Goal: Complete application form

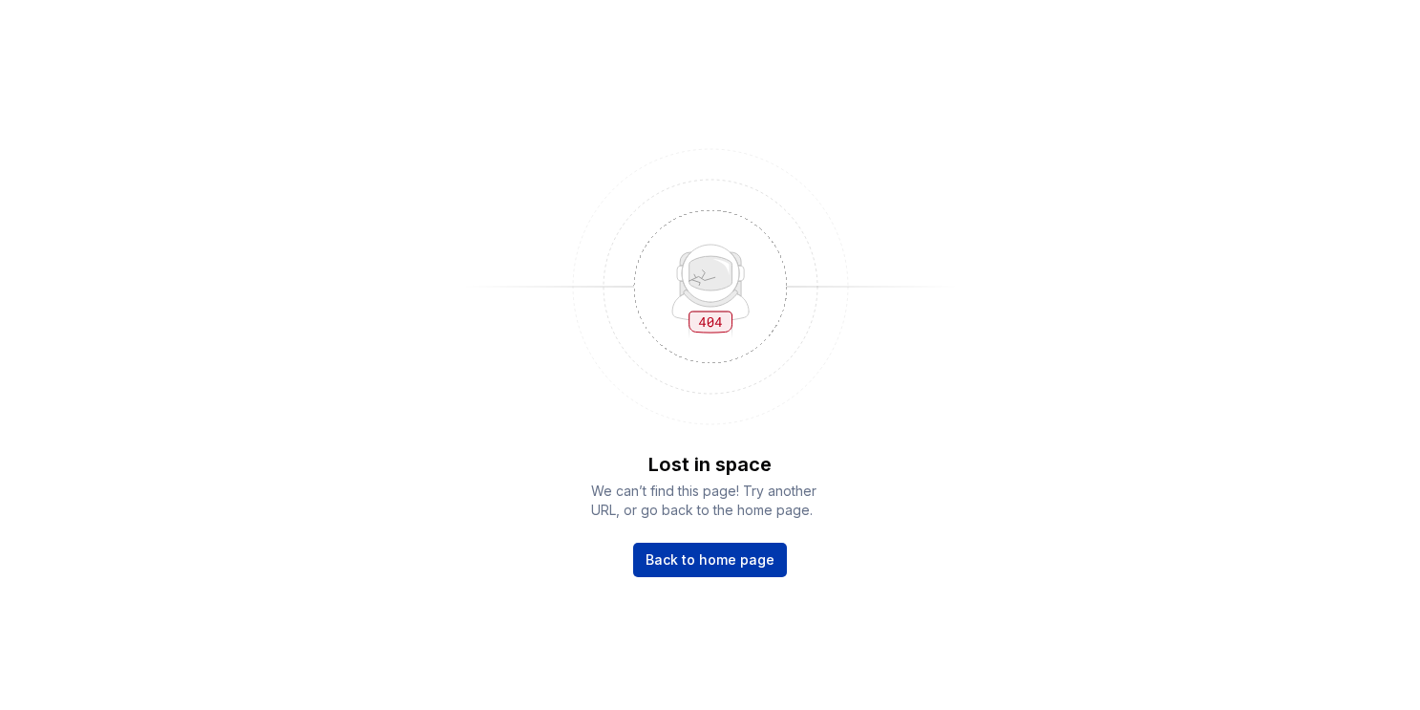
click at [712, 550] on span "Back to home page" at bounding box center [710, 559] width 129 height 19
click at [730, 560] on span "Back to home page" at bounding box center [710, 559] width 129 height 19
click at [712, 546] on link "Back to home page" at bounding box center [710, 559] width 154 height 34
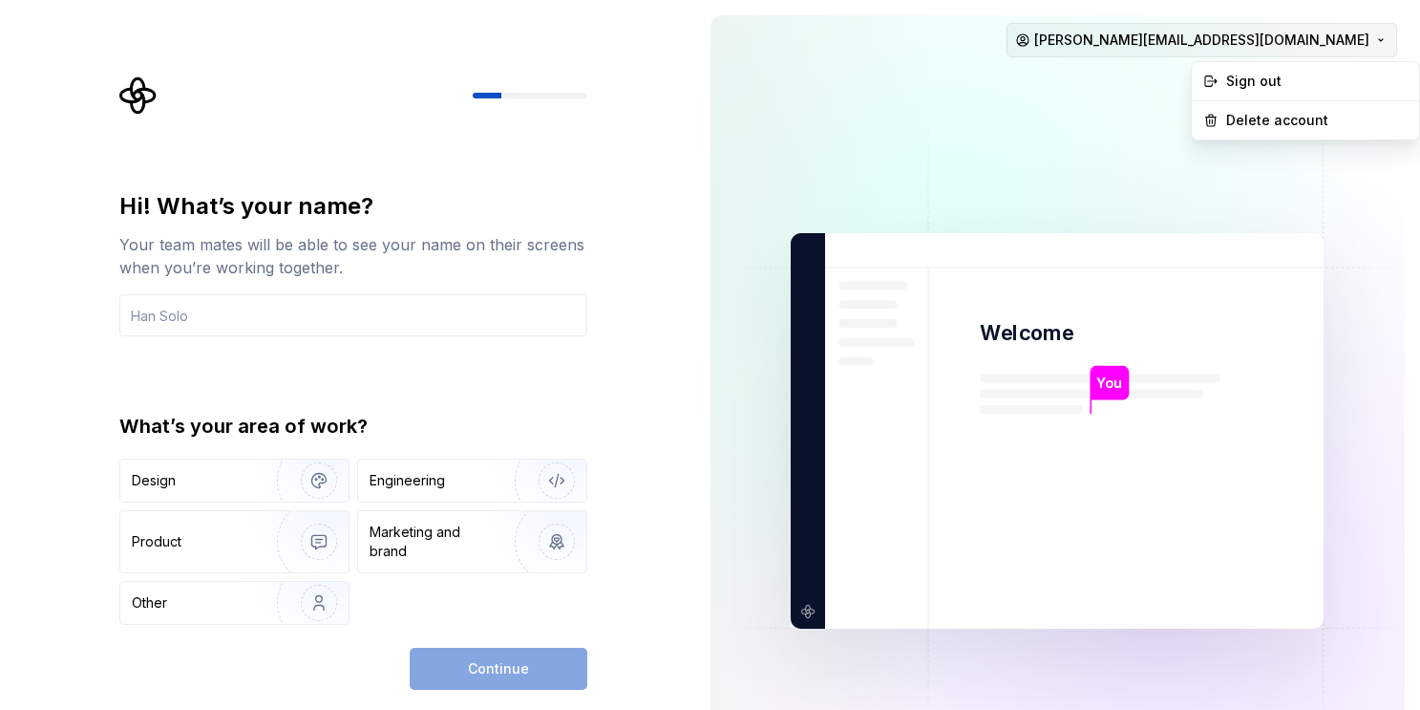
click at [1328, 35] on html "Hi! What’s your name? Your team mates will be able to see your name on their sc…" at bounding box center [710, 355] width 1420 height 710
click at [532, 319] on html "Hi! What’s your name? Your team mates will be able to see your name on their sc…" at bounding box center [710, 355] width 1420 height 710
click at [532, 319] on input "text" at bounding box center [353, 315] width 468 height 42
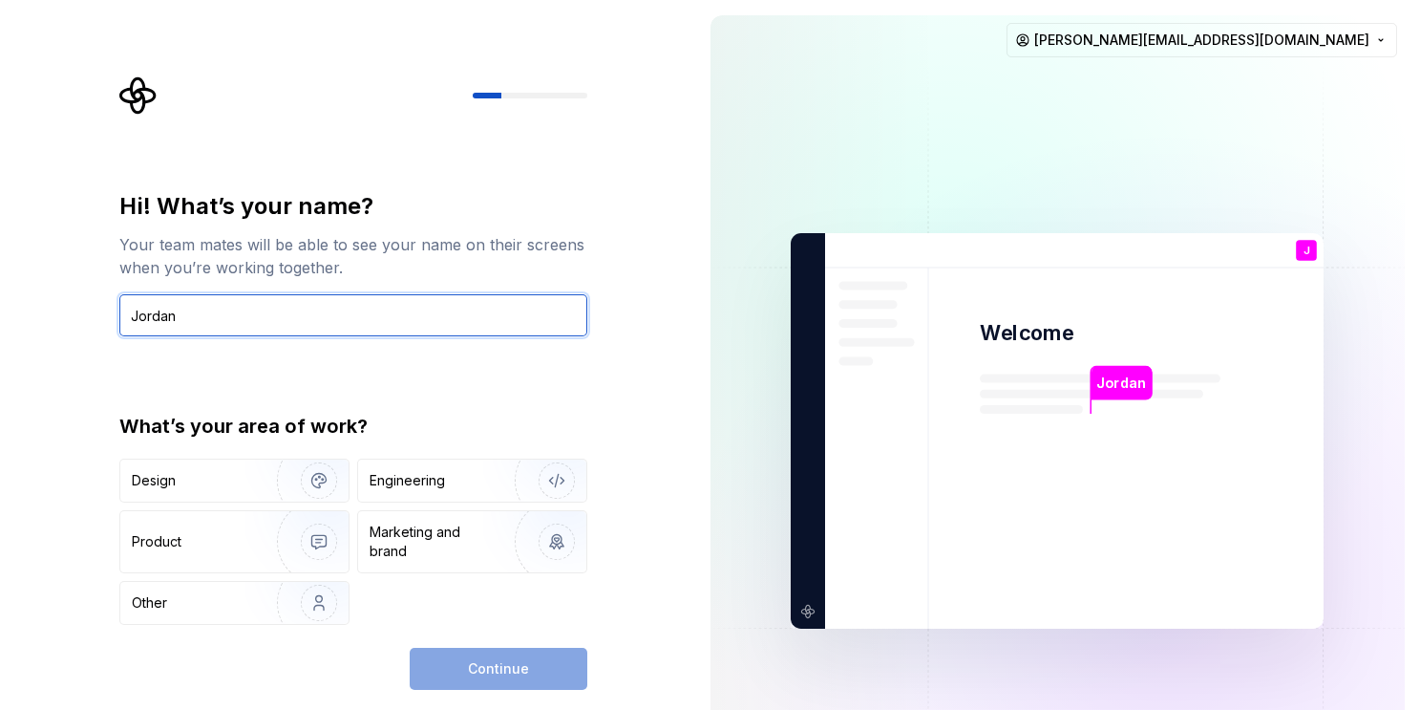
type input "Jordan"
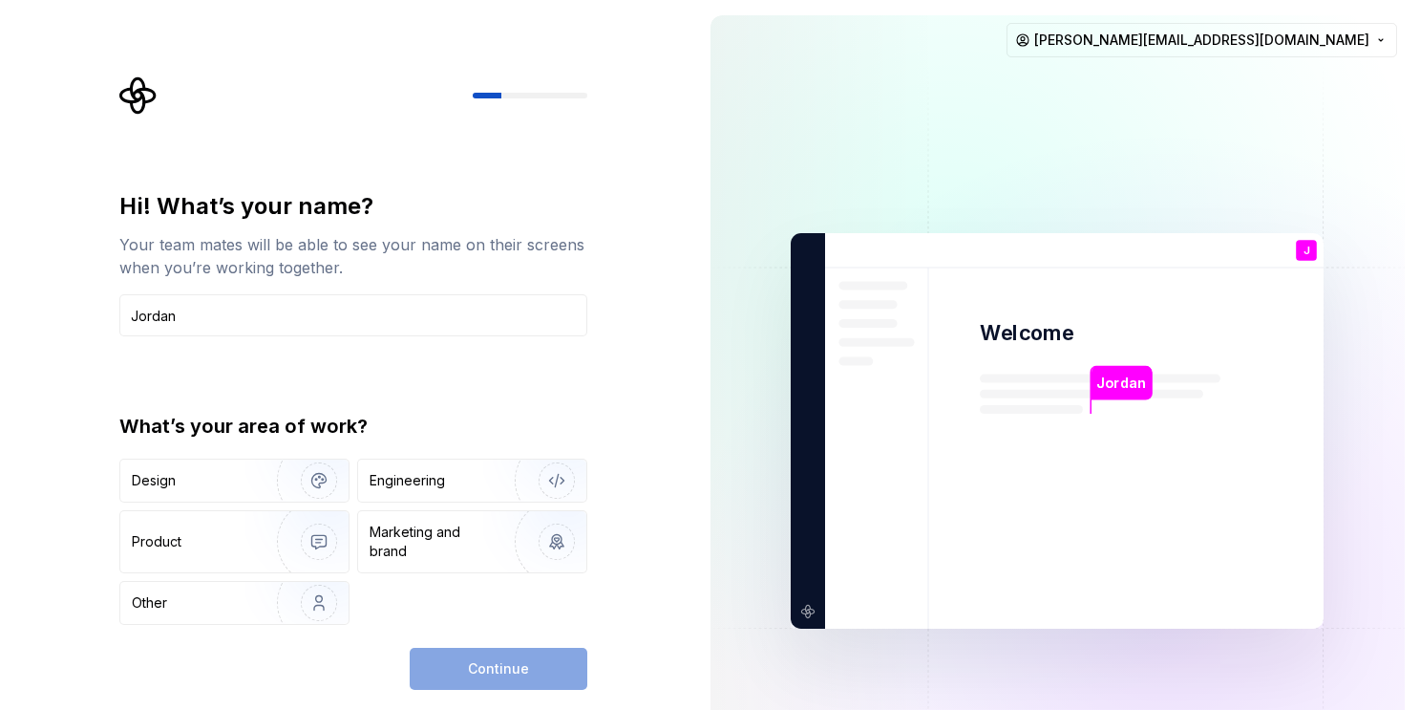
click at [515, 620] on div "Design Engineering Product Marketing and brand Other" at bounding box center [353, 541] width 468 height 166
click at [293, 537] on img "button" at bounding box center [306, 542] width 122 height 128
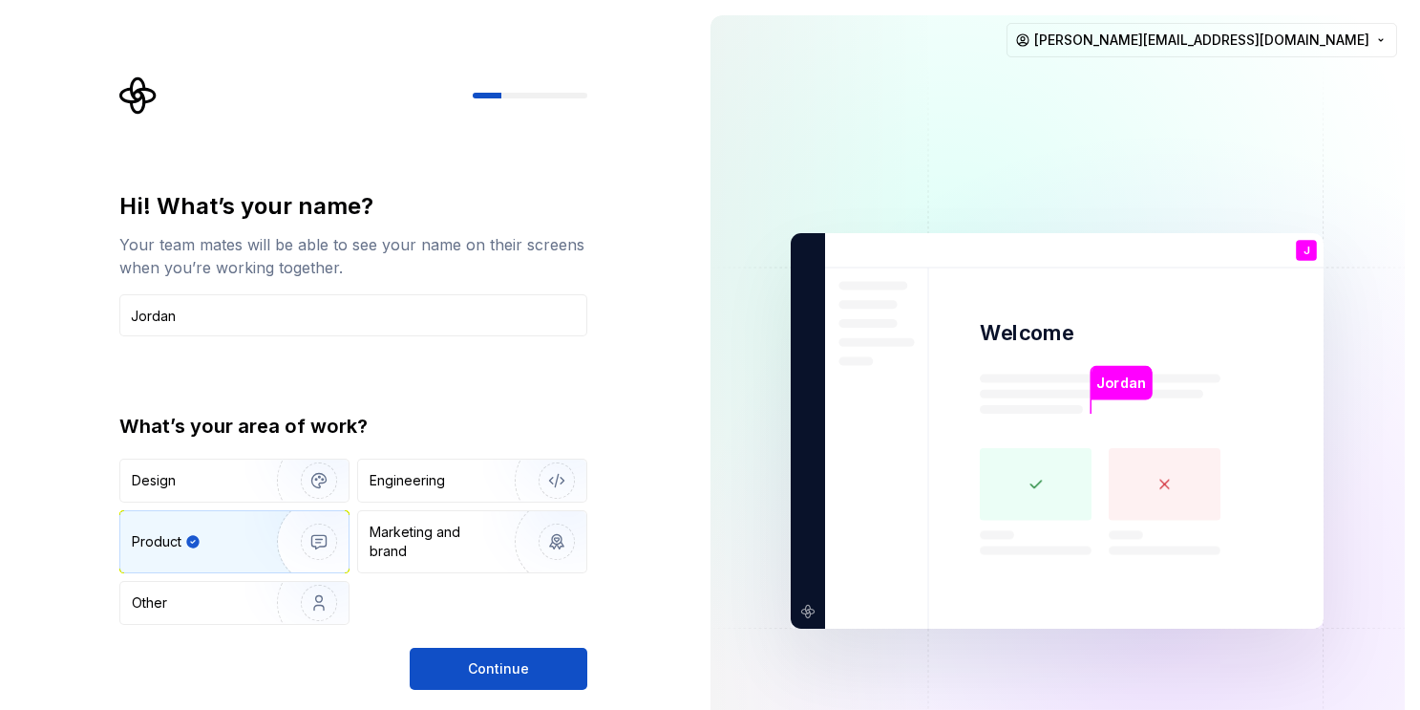
click at [465, 638] on div "Hi! What’s your name? Your team mates will be able to see your name on their sc…" at bounding box center [353, 440] width 468 height 499
click at [465, 673] on button "Continue" at bounding box center [499, 669] width 178 height 42
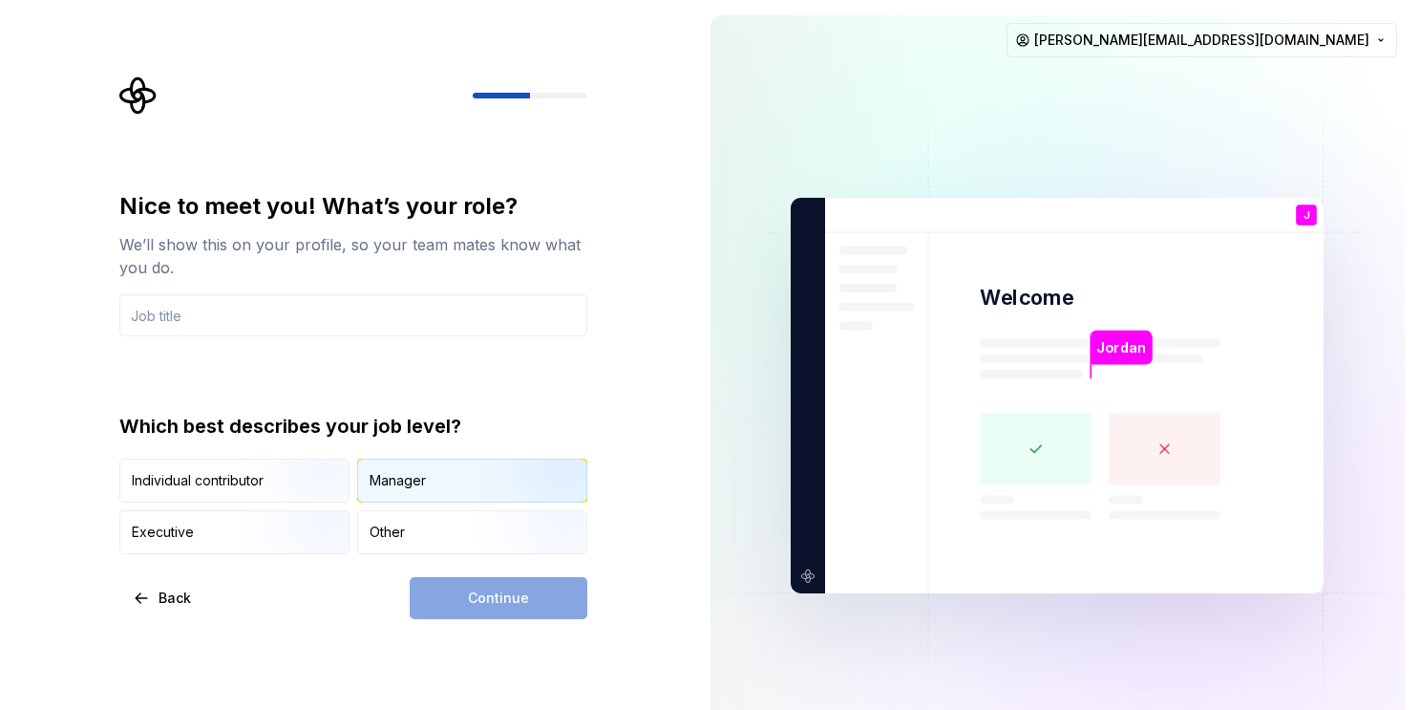
click at [417, 487] on div "Manager" at bounding box center [398, 480] width 56 height 19
click at [287, 488] on img "button" at bounding box center [303, 504] width 122 height 128
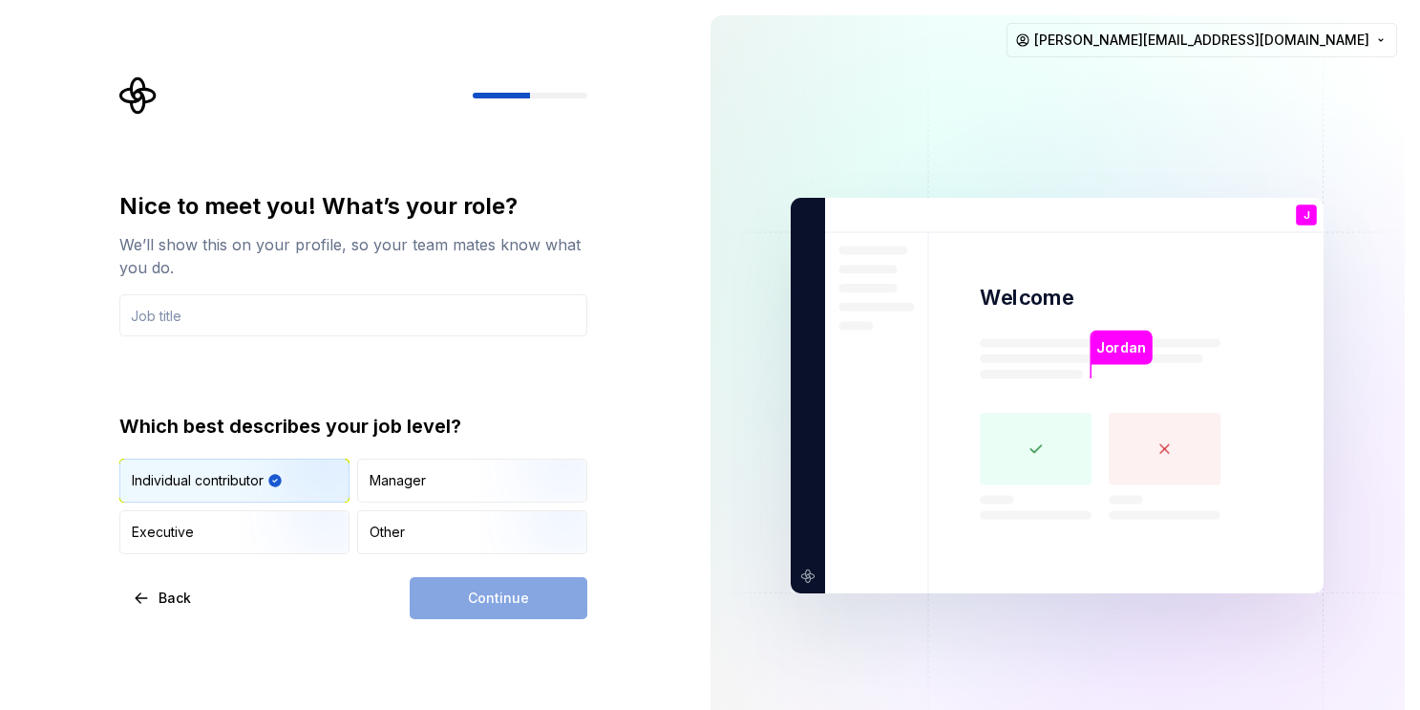
click at [487, 589] on div "Continue" at bounding box center [499, 598] width 178 height 42
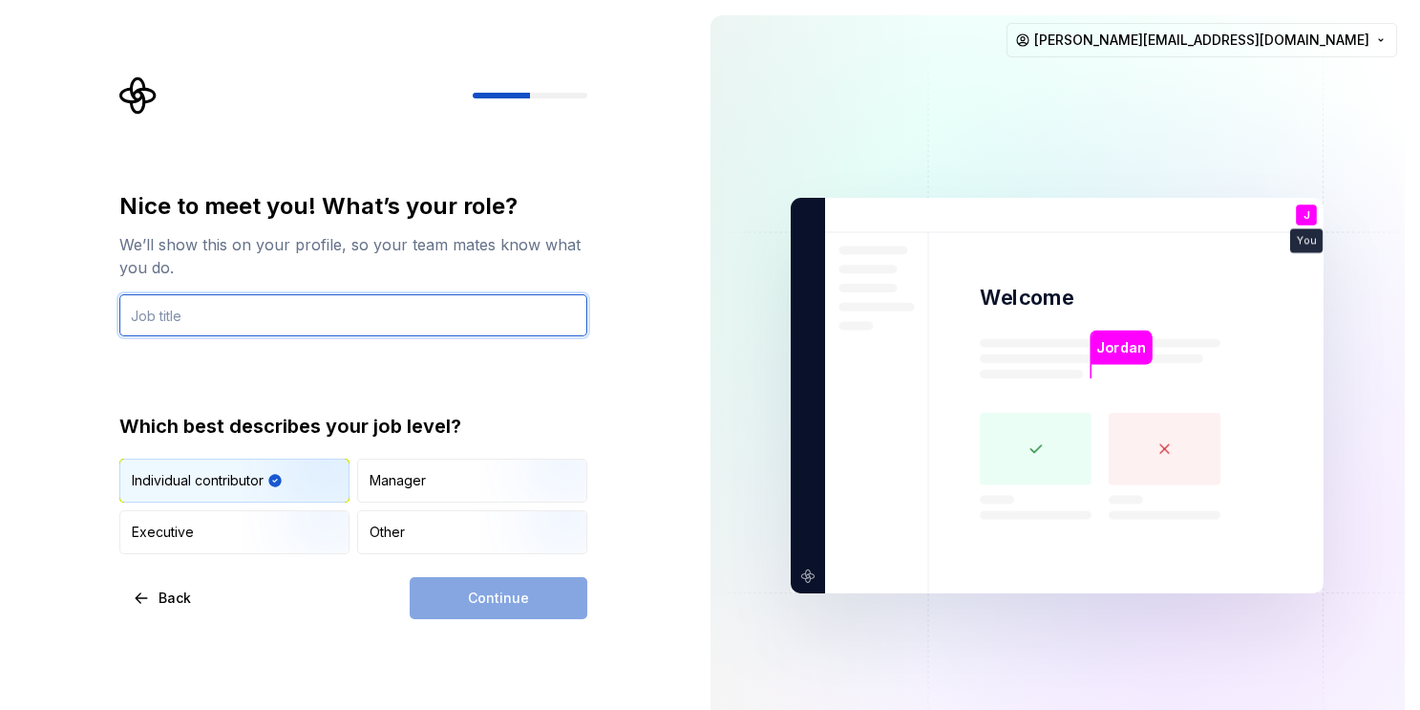
click at [349, 300] on input "text" at bounding box center [353, 315] width 468 height 42
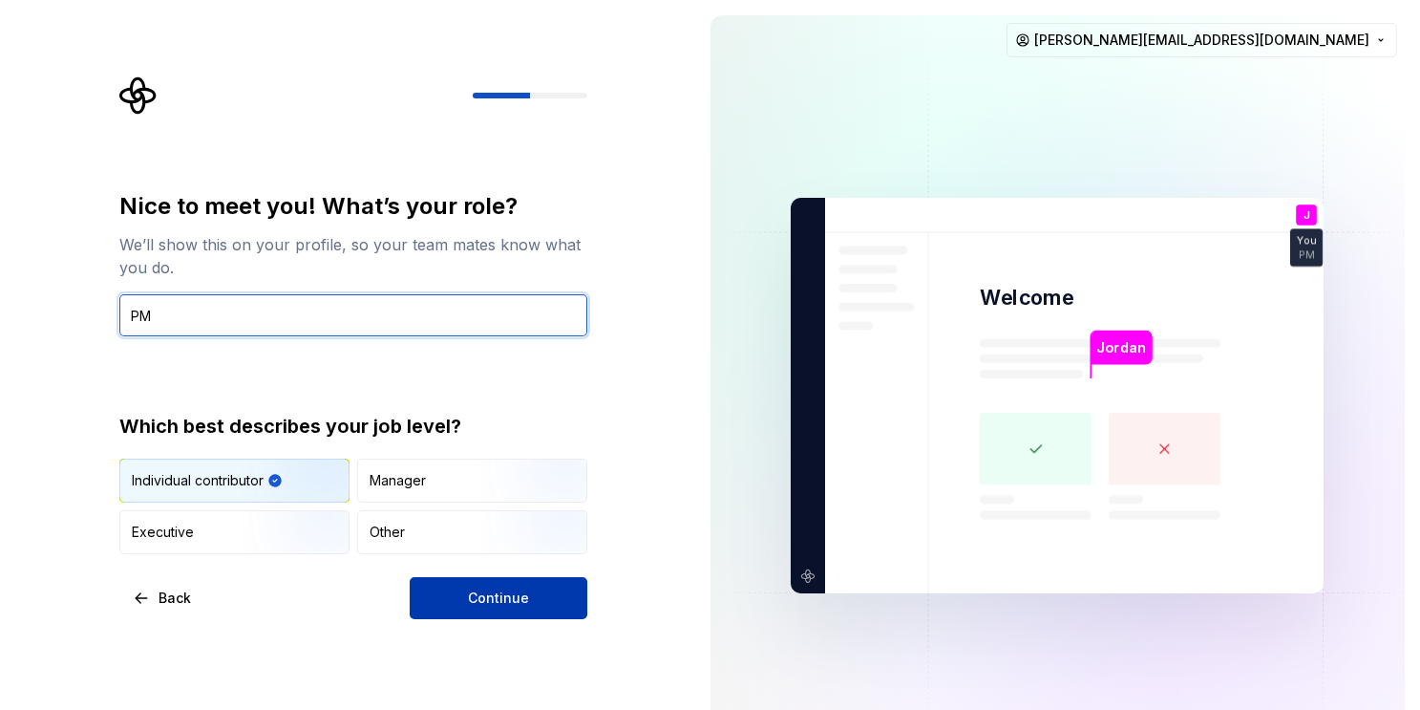
type input "PM"
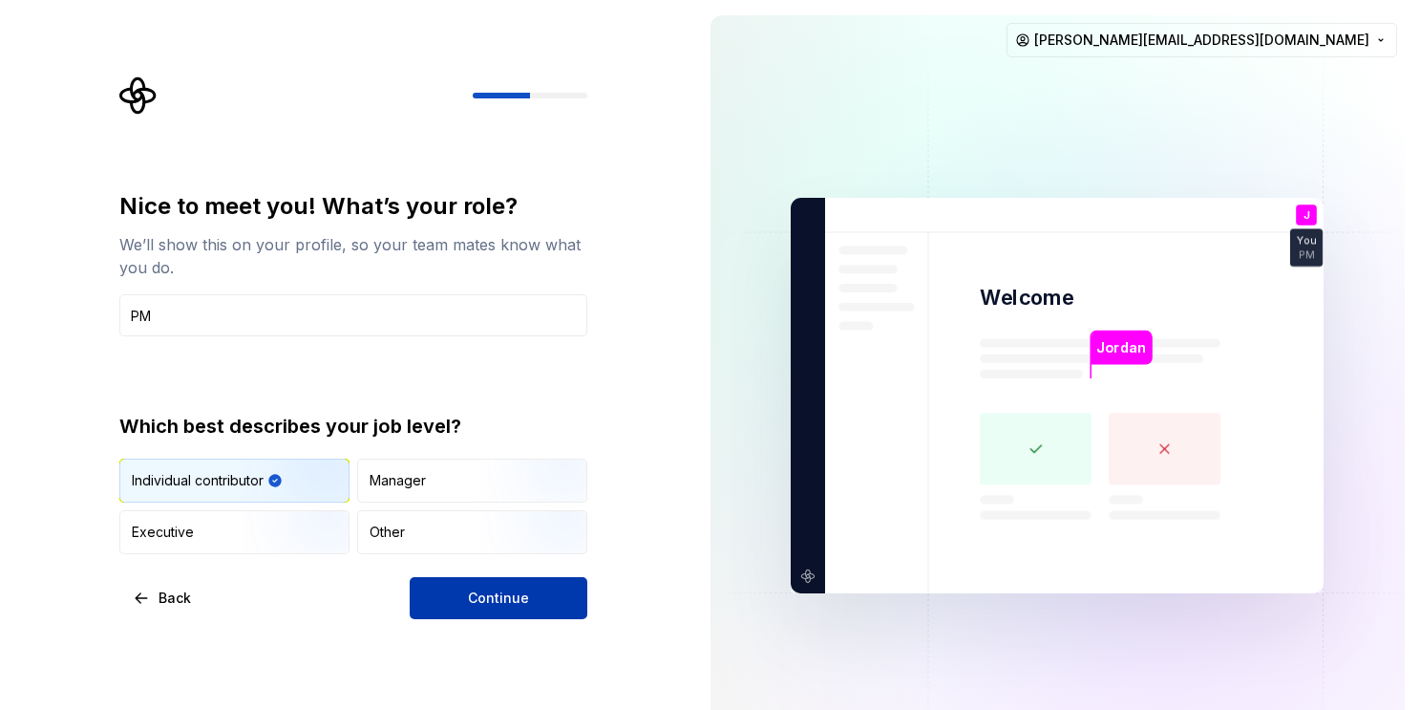
click at [473, 603] on span "Continue" at bounding box center [498, 597] width 61 height 19
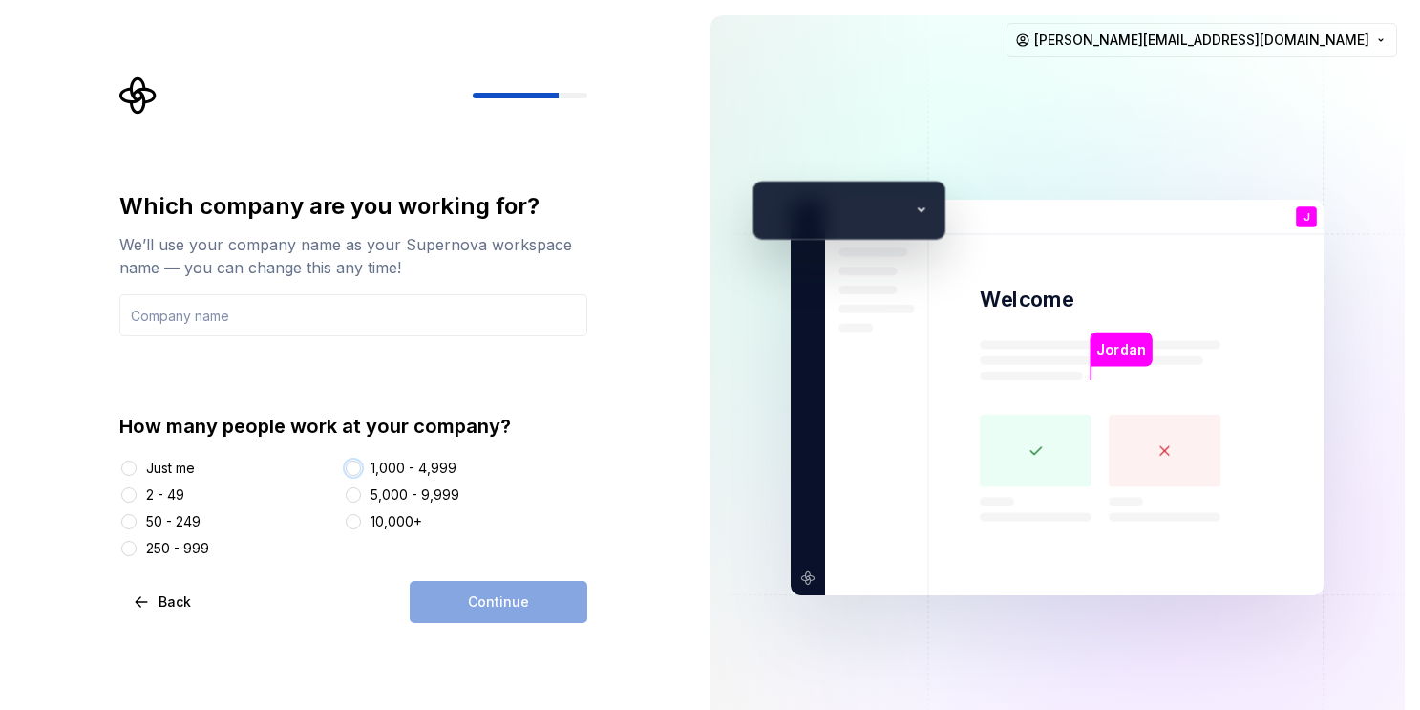
click at [359, 467] on button "1,000 - 4,999" at bounding box center [353, 467] width 15 height 15
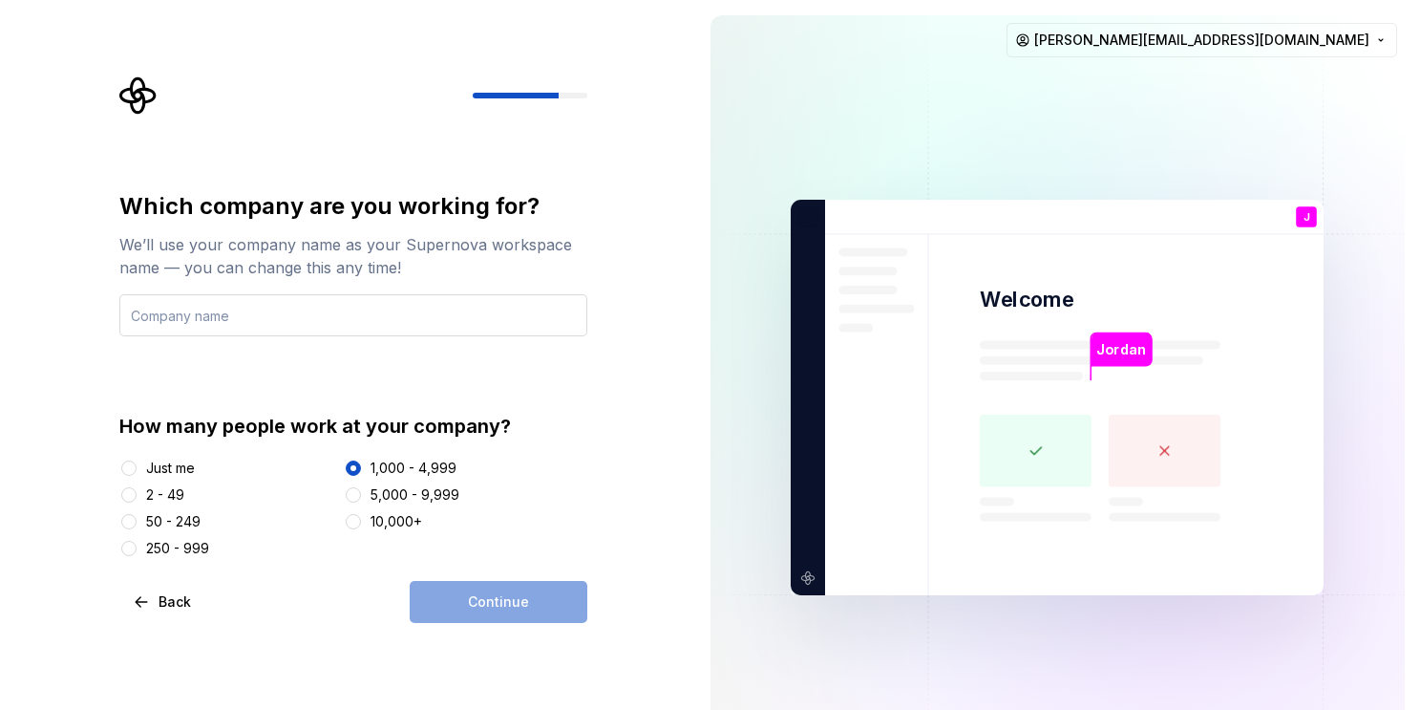
click at [415, 308] on input "text" at bounding box center [353, 315] width 468 height 42
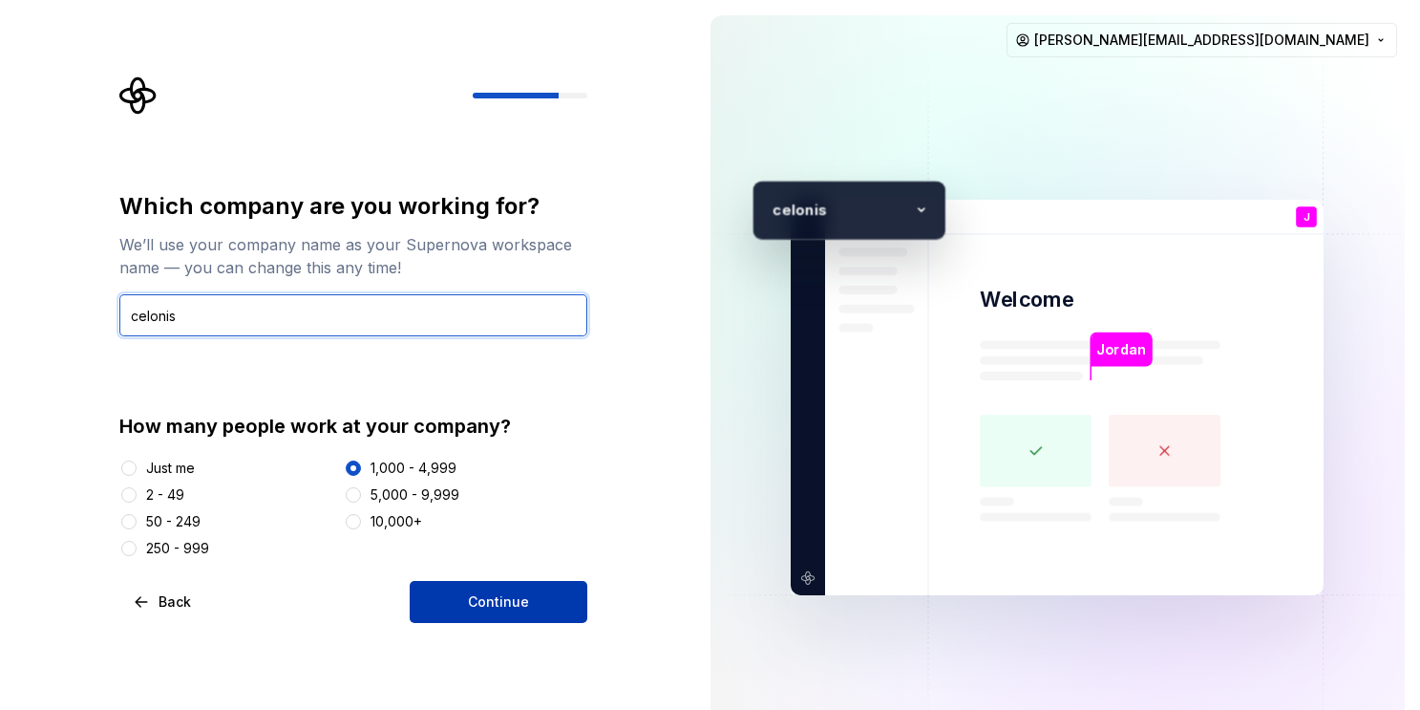
type input "celonis"
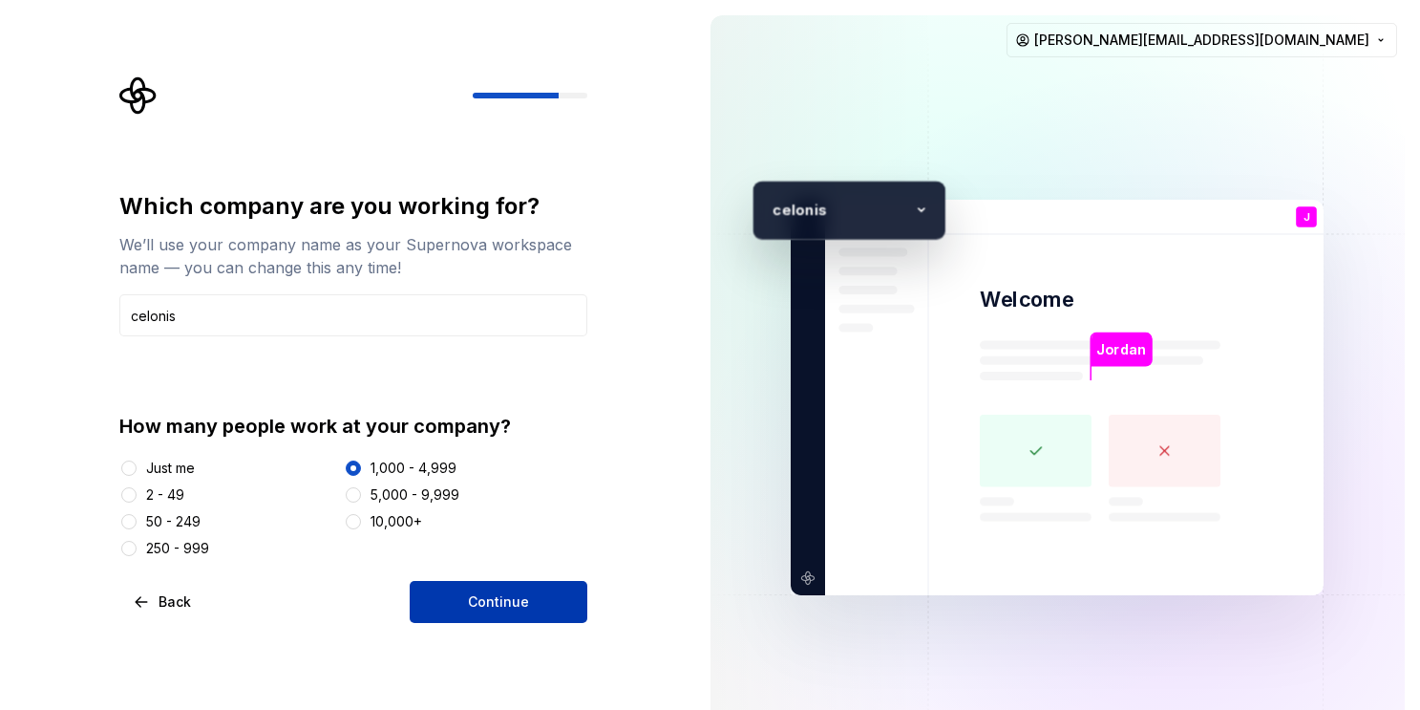
click at [547, 613] on button "Continue" at bounding box center [499, 602] width 178 height 42
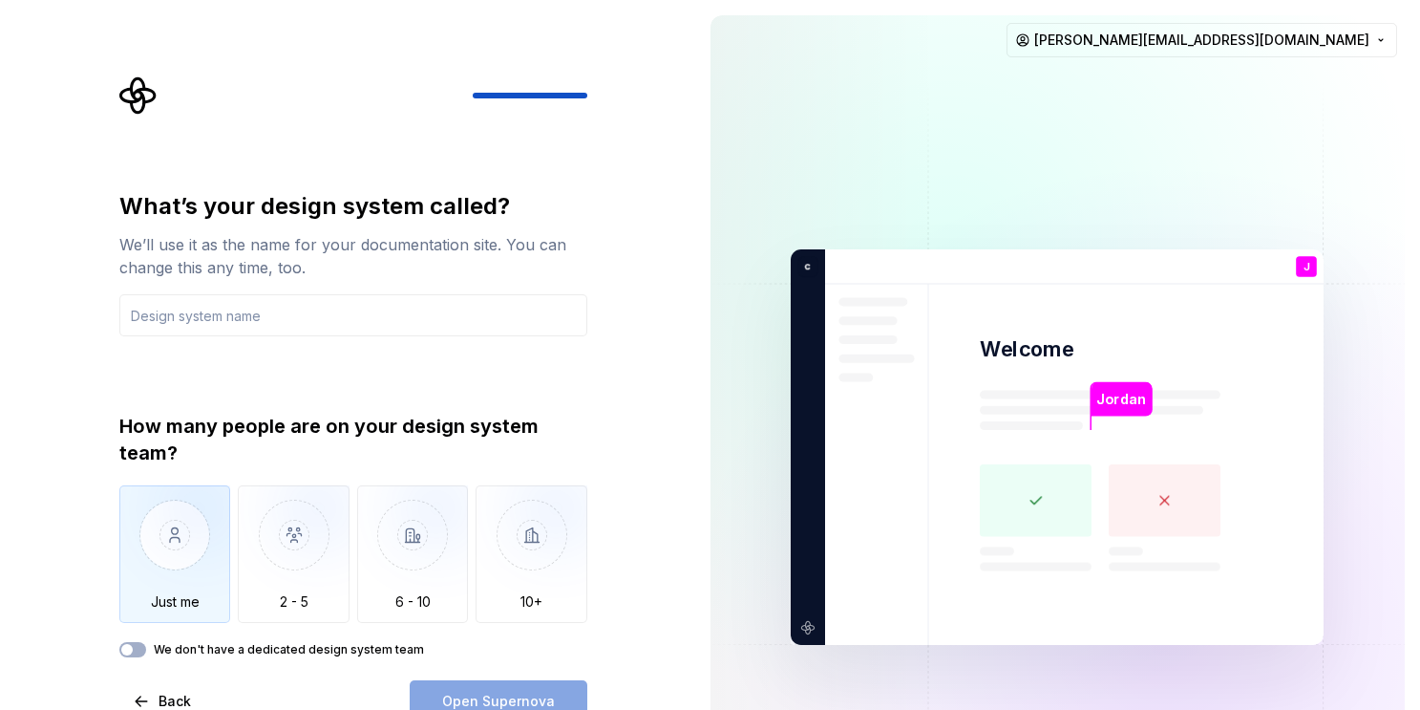
click at [197, 551] on img "button" at bounding box center [175, 549] width 112 height 128
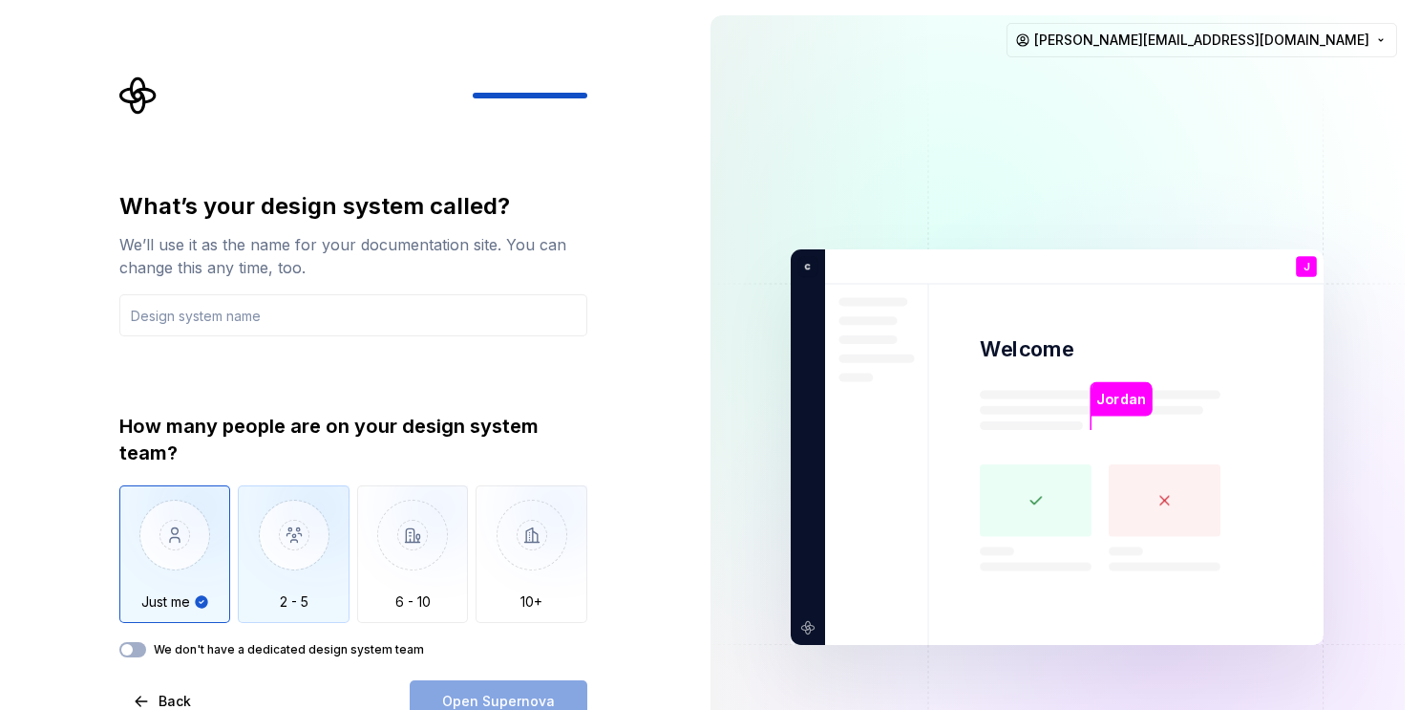
click at [349, 559] on img "button" at bounding box center [294, 549] width 112 height 128
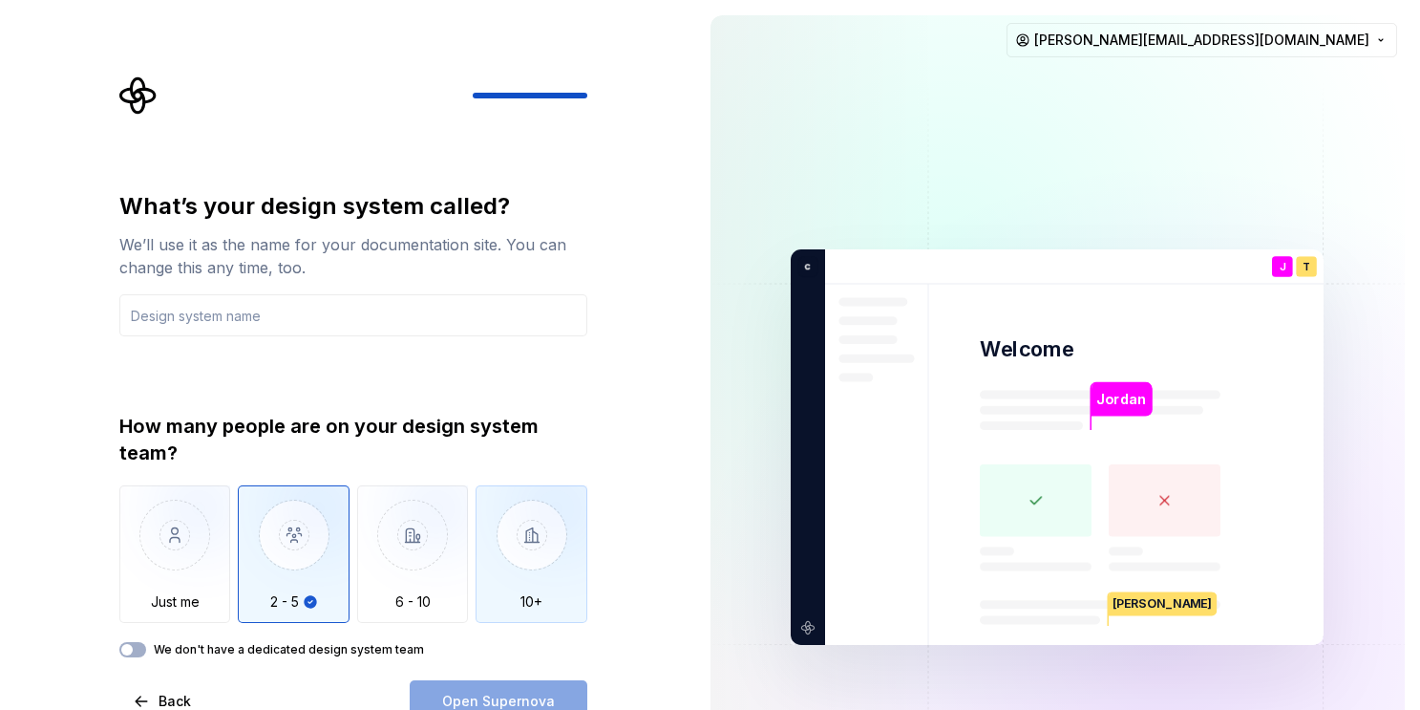
click at [490, 550] on img "button" at bounding box center [532, 549] width 112 height 128
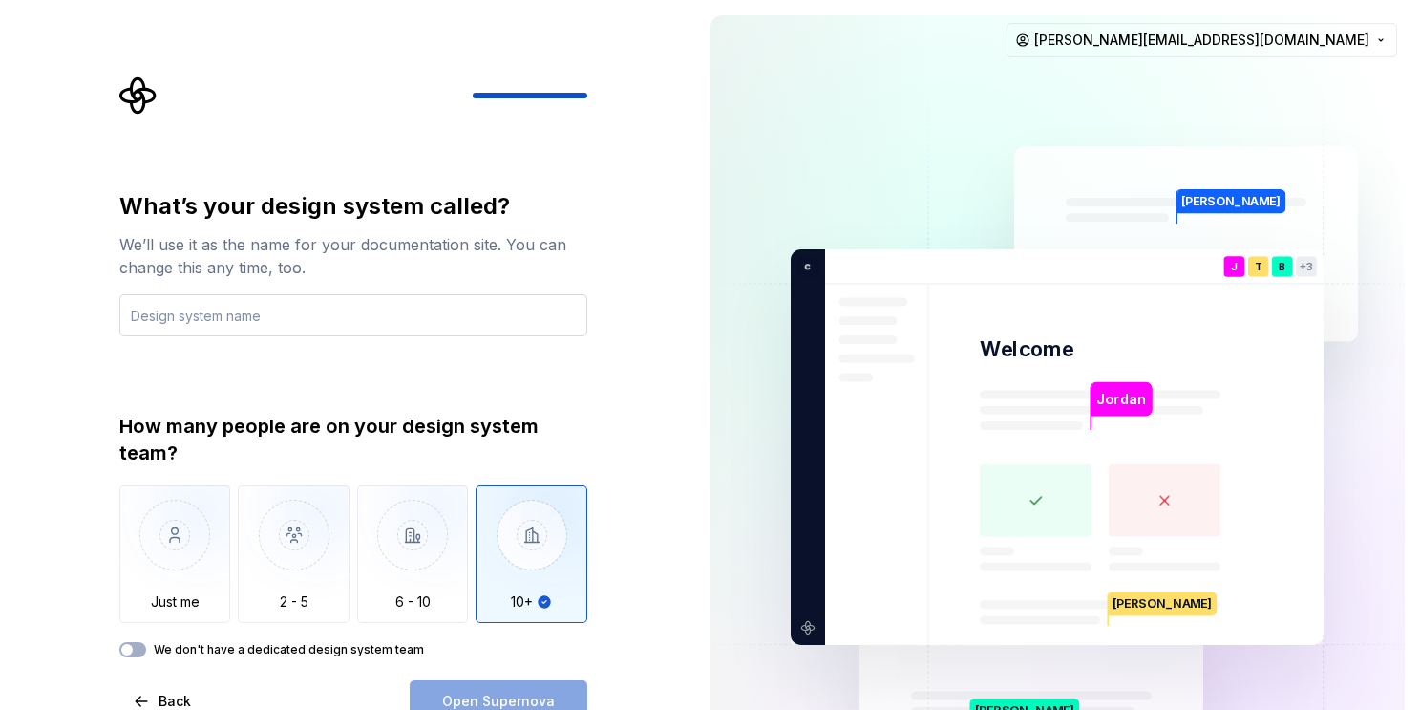
click at [324, 311] on input "text" at bounding box center [353, 315] width 468 height 42
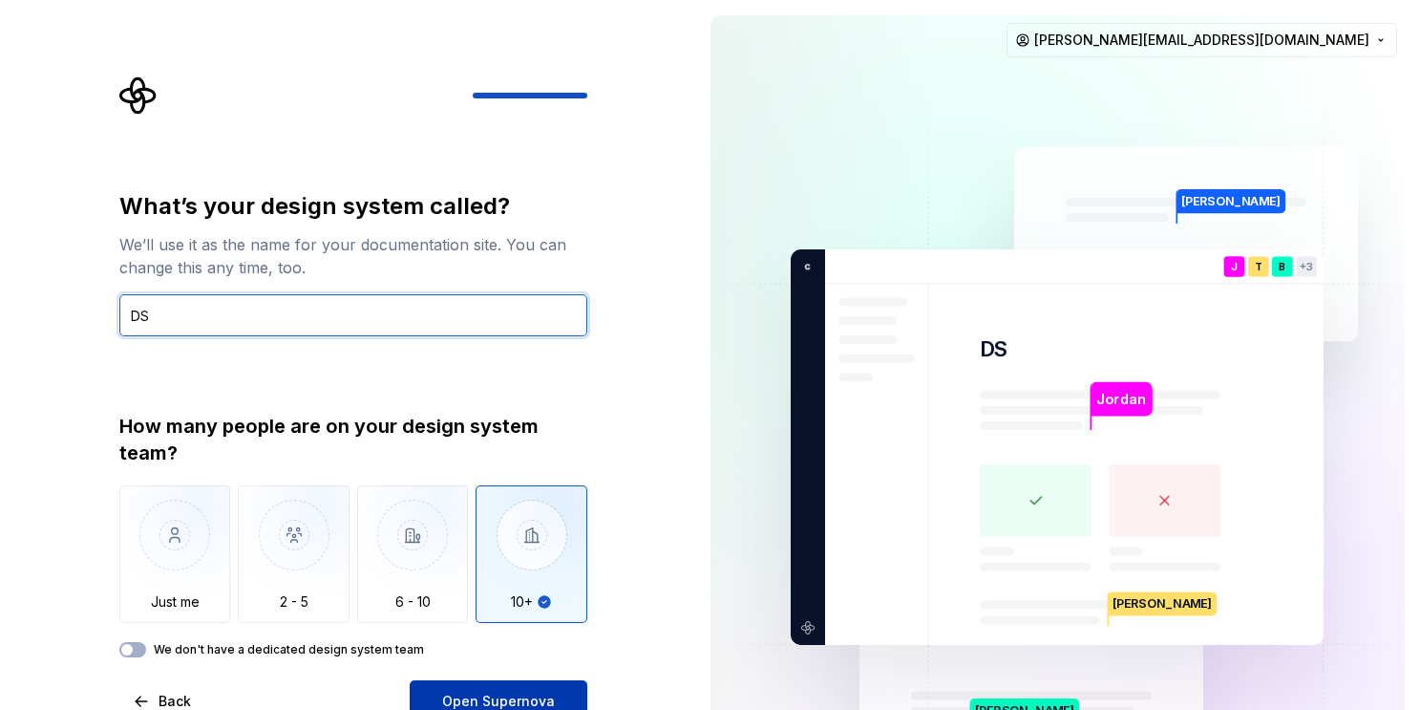
type input "DS"
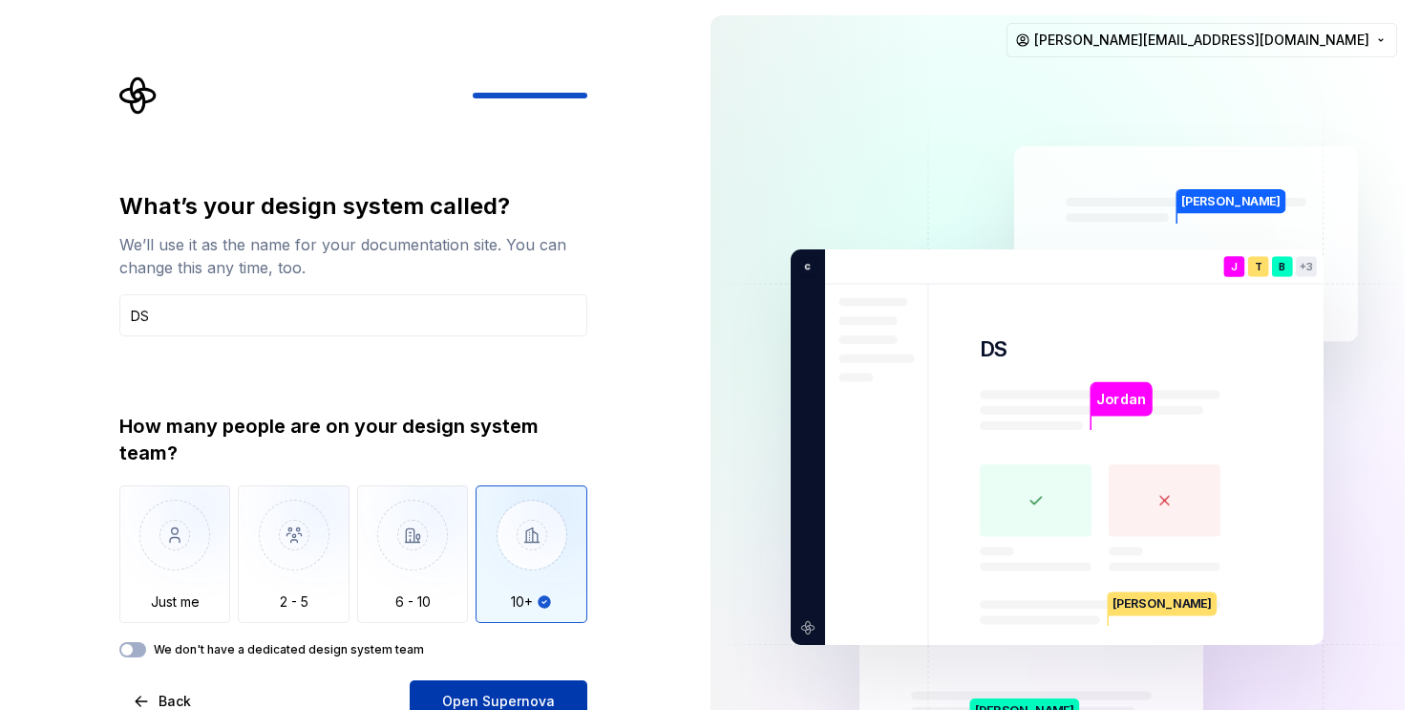
click at [450, 695] on span "Open Supernova" at bounding box center [498, 700] width 113 height 19
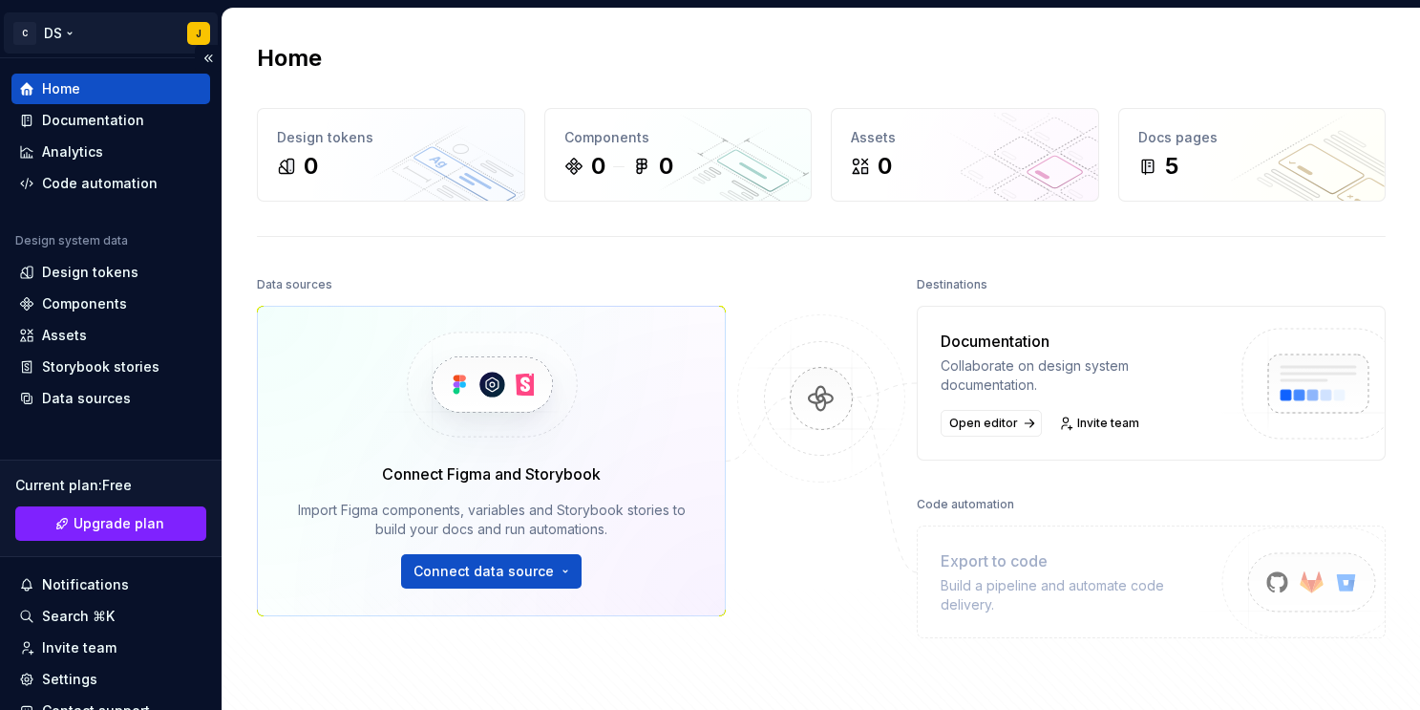
click at [199, 32] on html "C DS J Home Documentation Analytics Code automation Design system data Design t…" at bounding box center [710, 355] width 1420 height 710
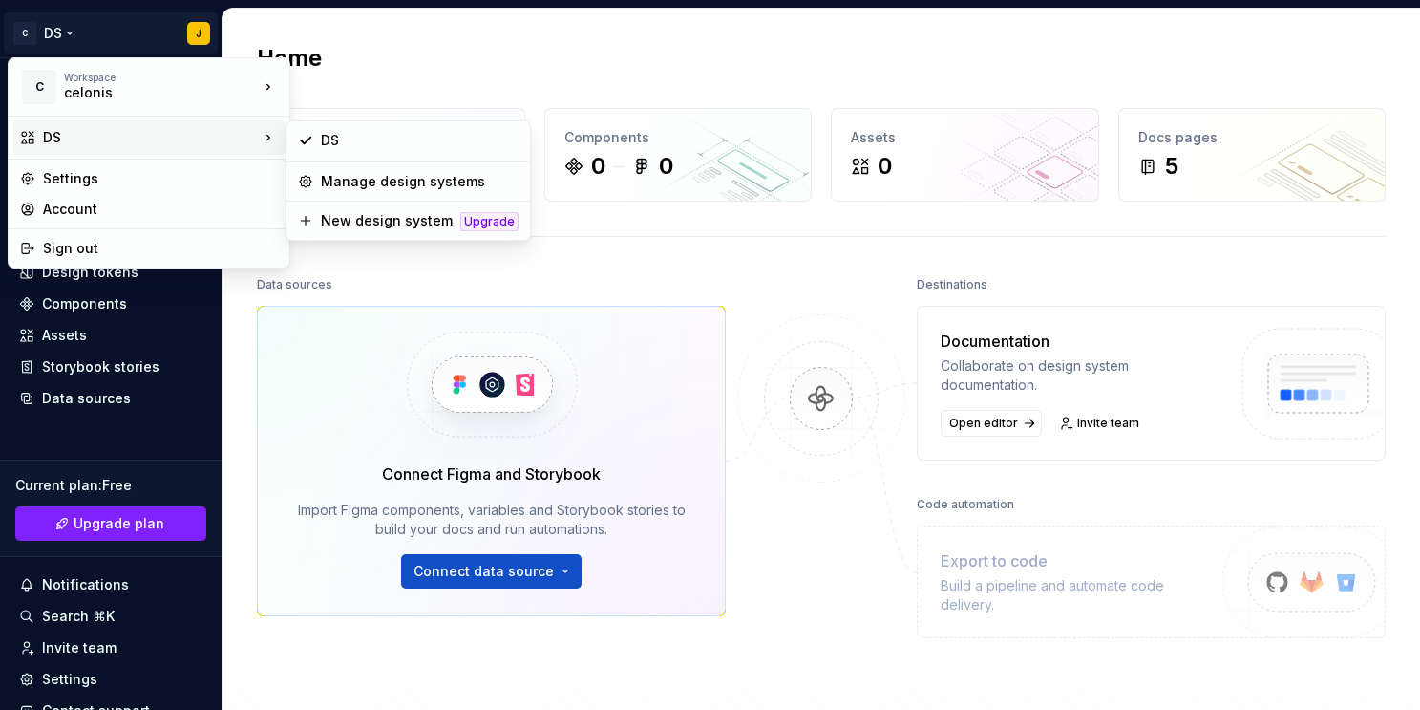
click at [233, 136] on div "DS" at bounding box center [151, 137] width 216 height 19
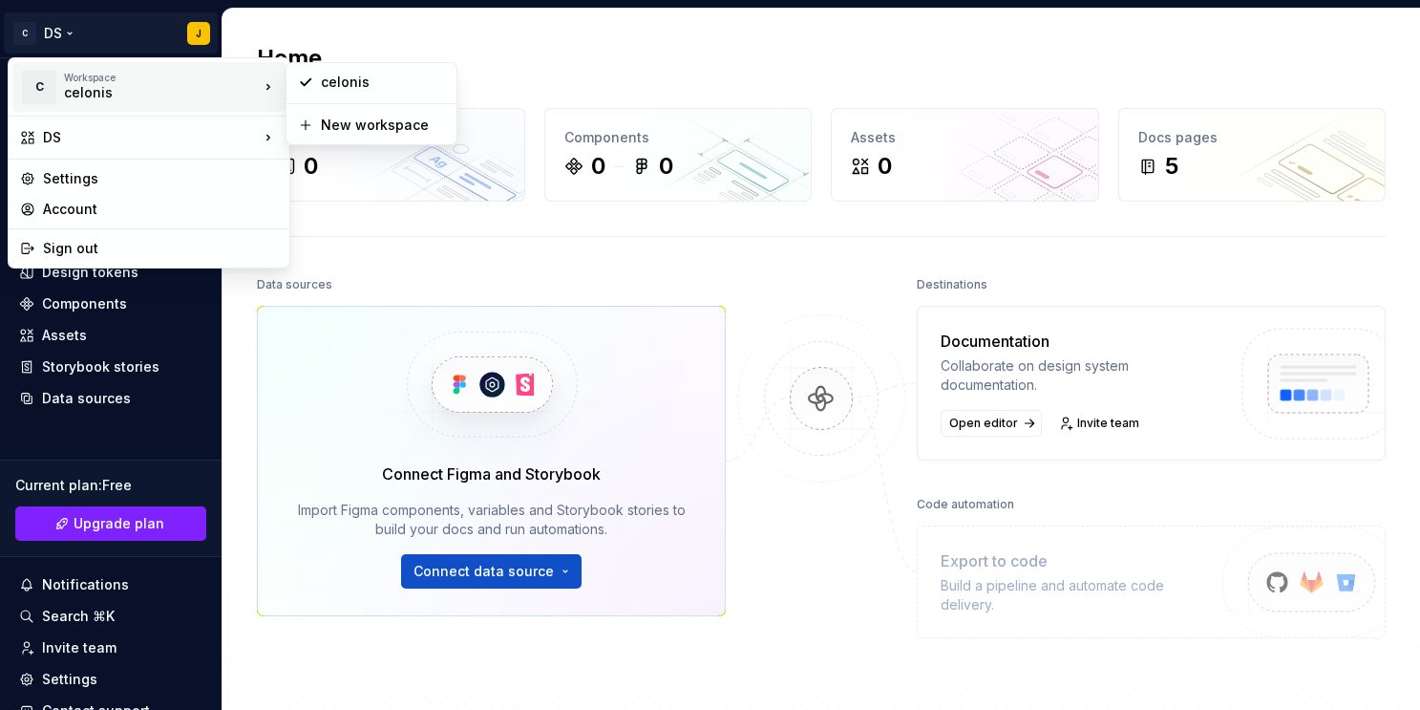
click at [223, 81] on div "Workspace" at bounding box center [161, 77] width 195 height 11
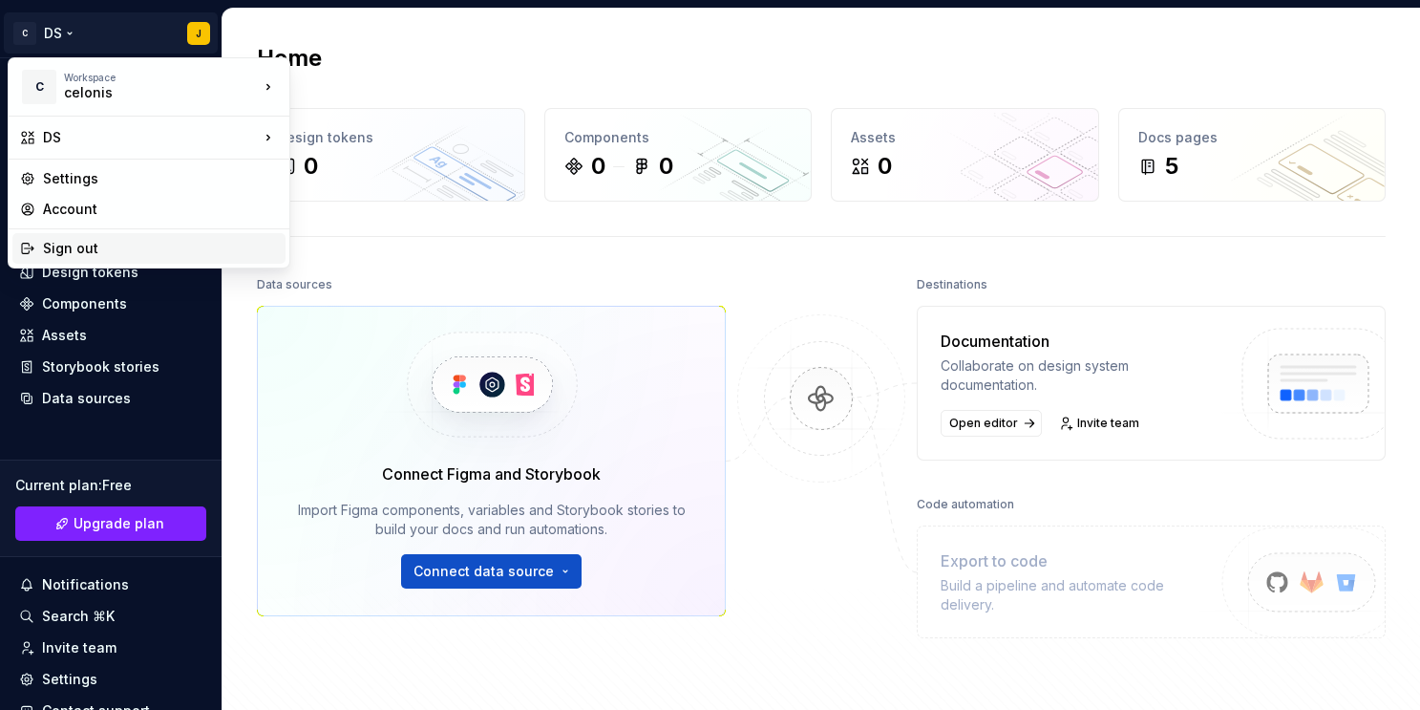
click at [204, 249] on div "Sign out" at bounding box center [160, 248] width 235 height 19
